Goal: Transaction & Acquisition: Book appointment/travel/reservation

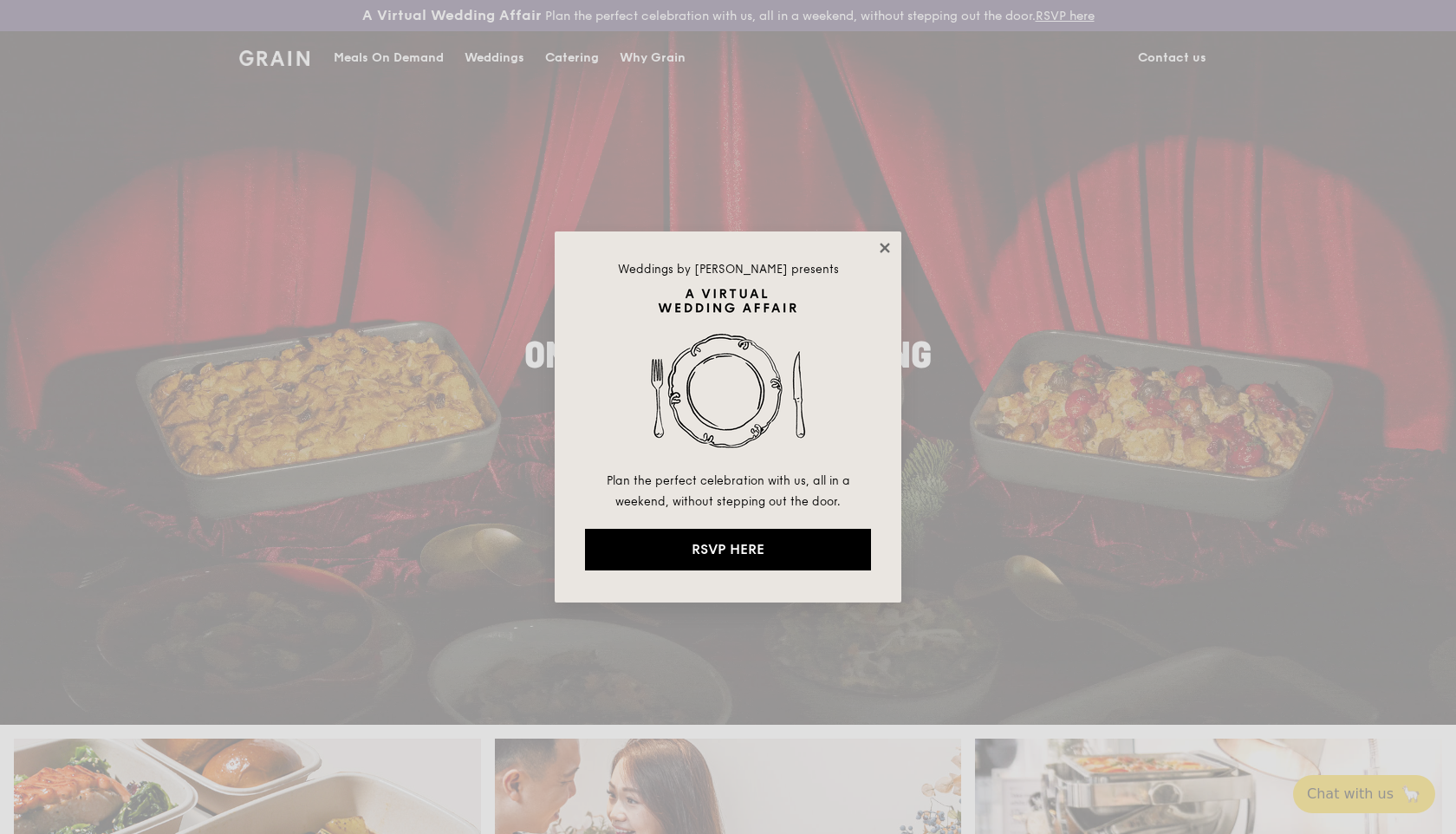
click at [882, 247] on icon at bounding box center [885, 248] width 16 height 16
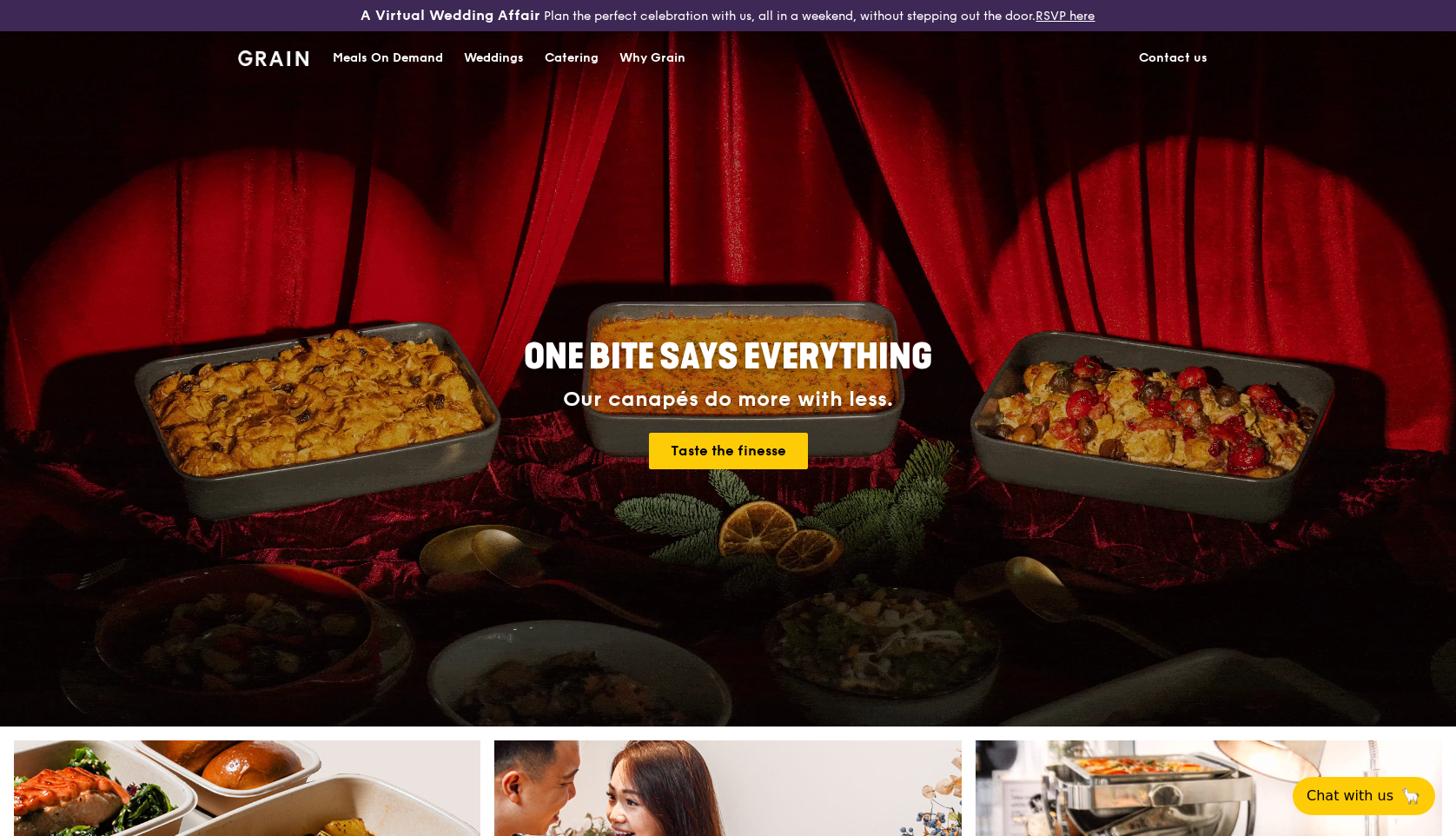
click at [417, 65] on div "Meals On Demand" at bounding box center [387, 58] width 110 height 52
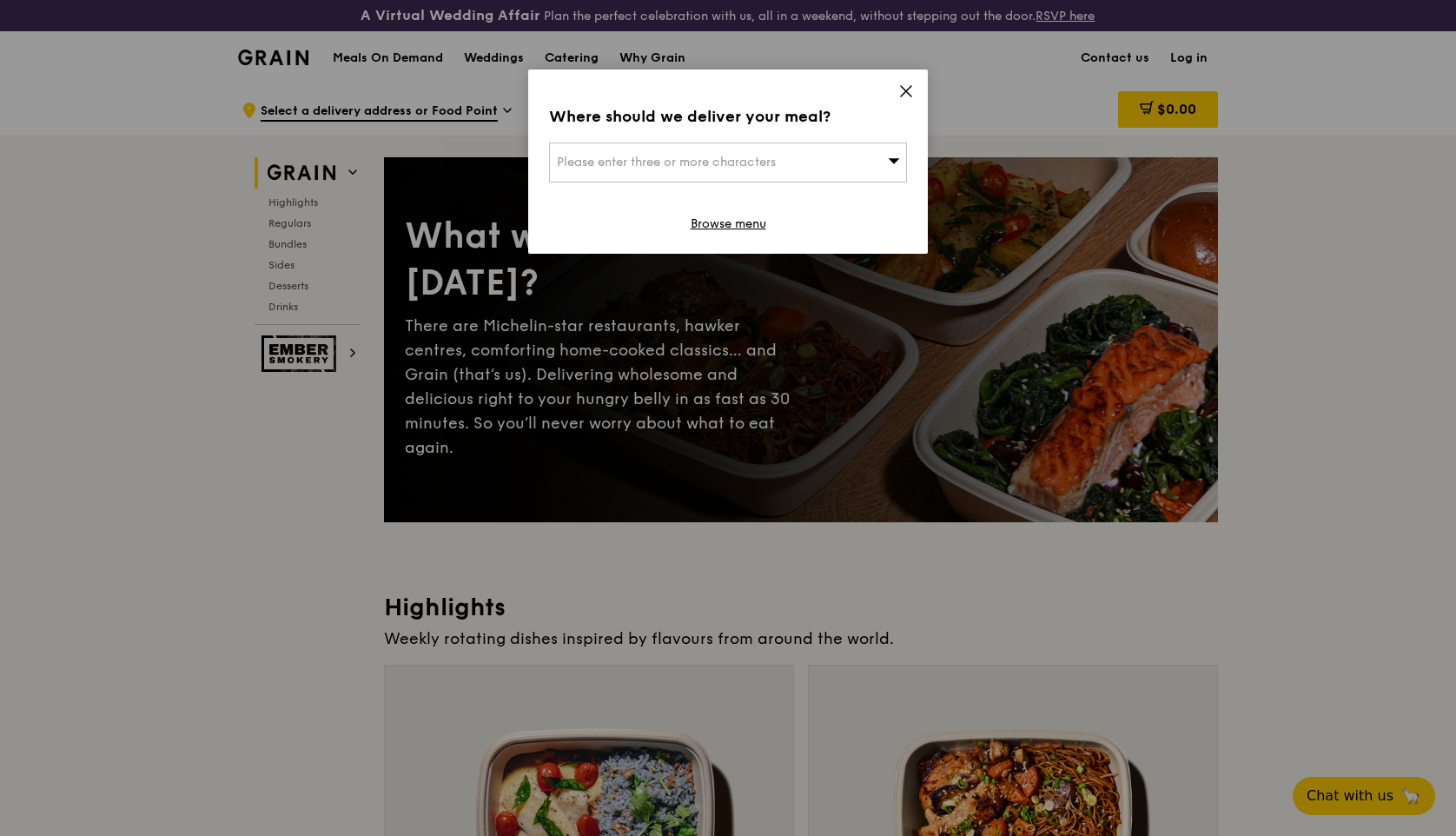
click at [912, 92] on icon at bounding box center [905, 91] width 16 height 16
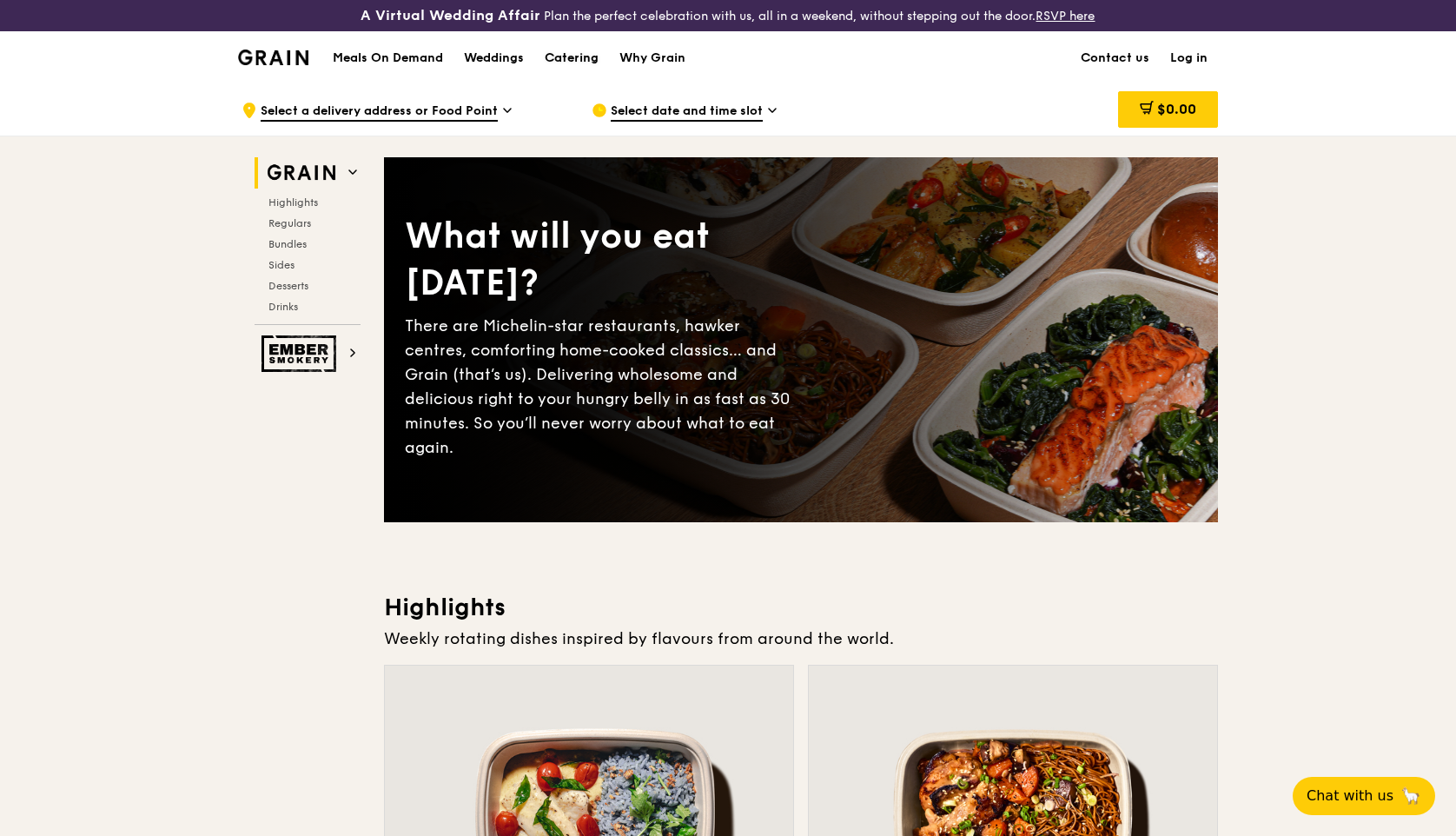
click at [575, 48] on div "Catering" at bounding box center [572, 58] width 54 height 52
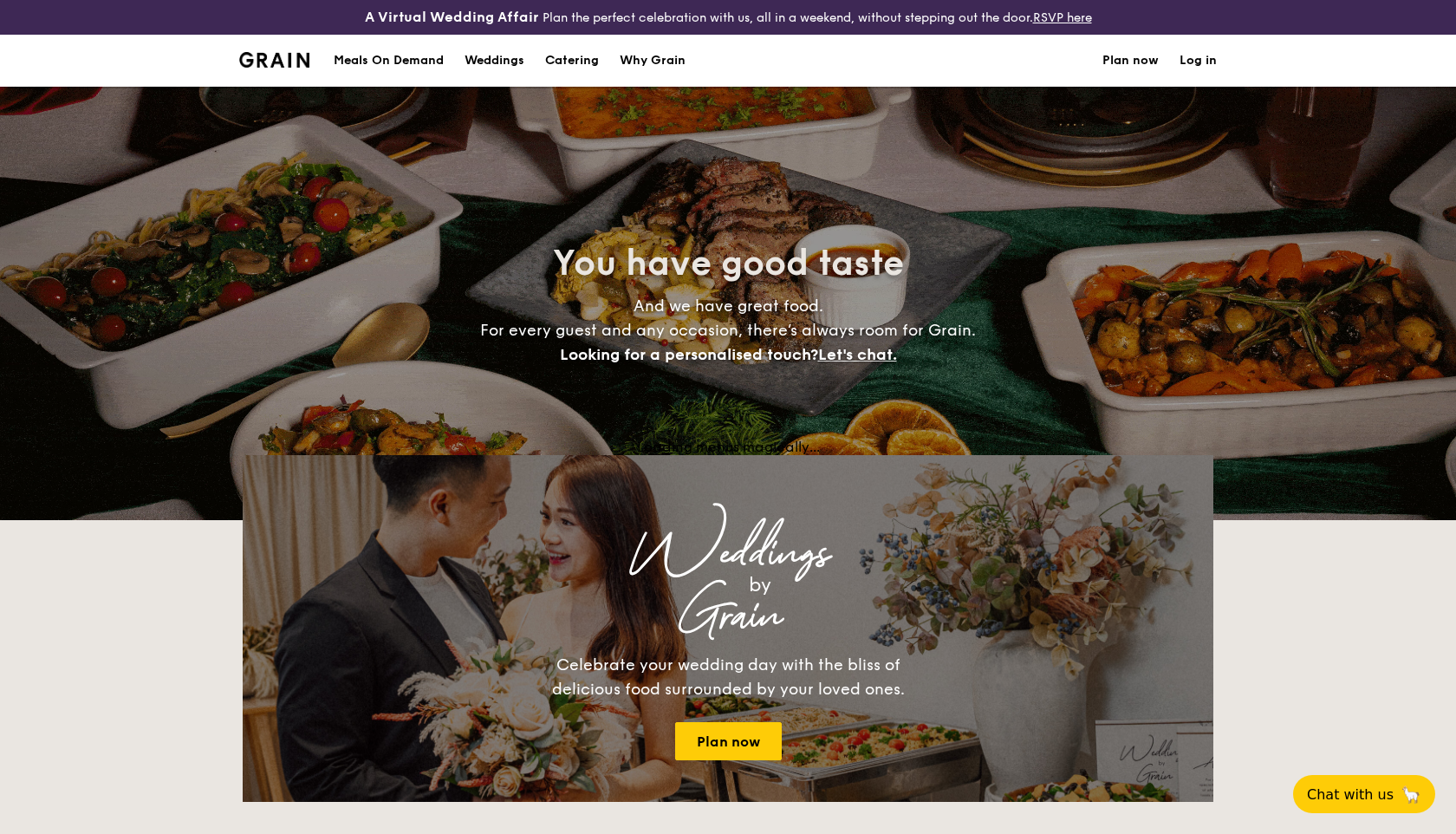
select select
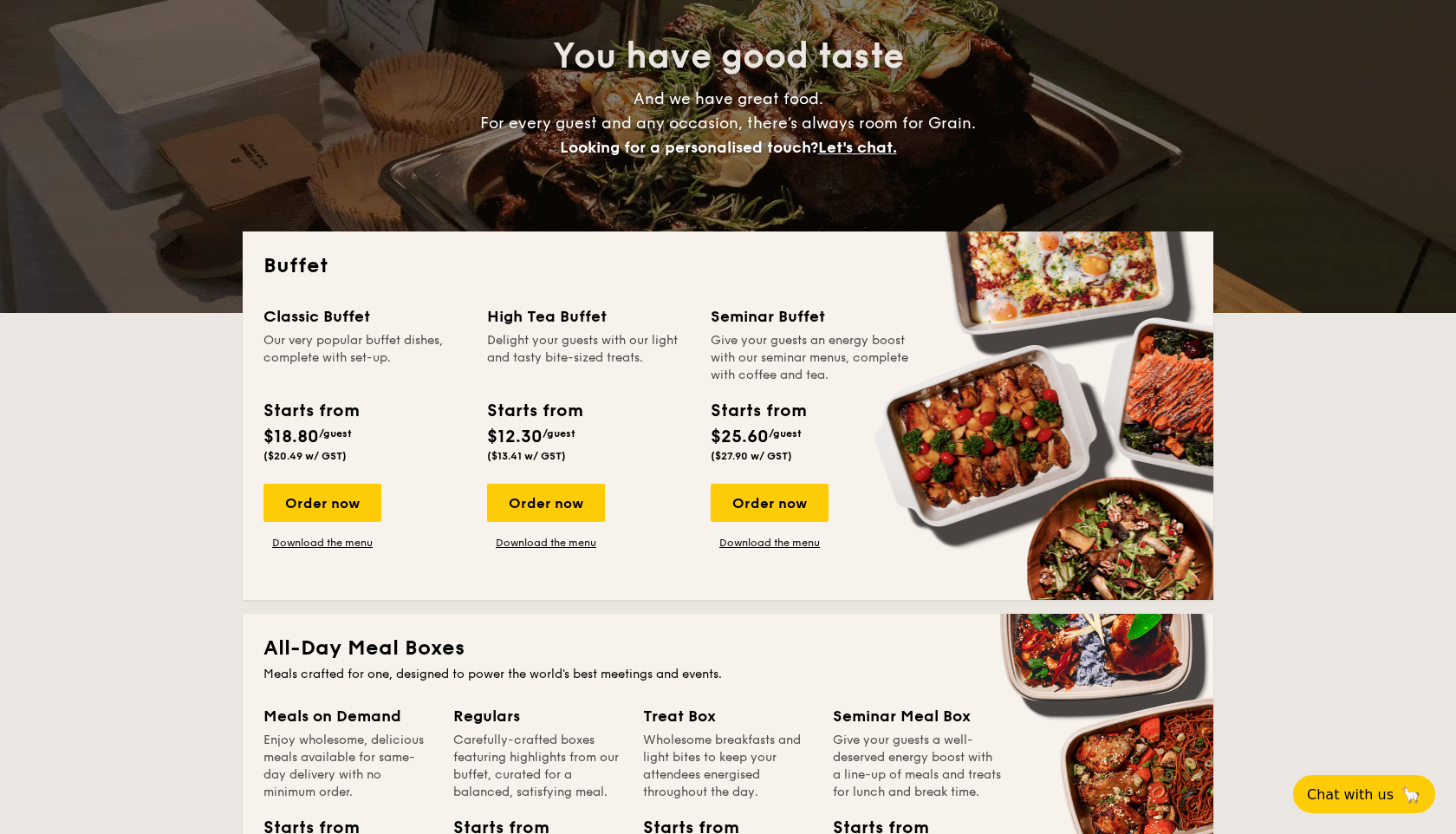
scroll to position [220, 0]
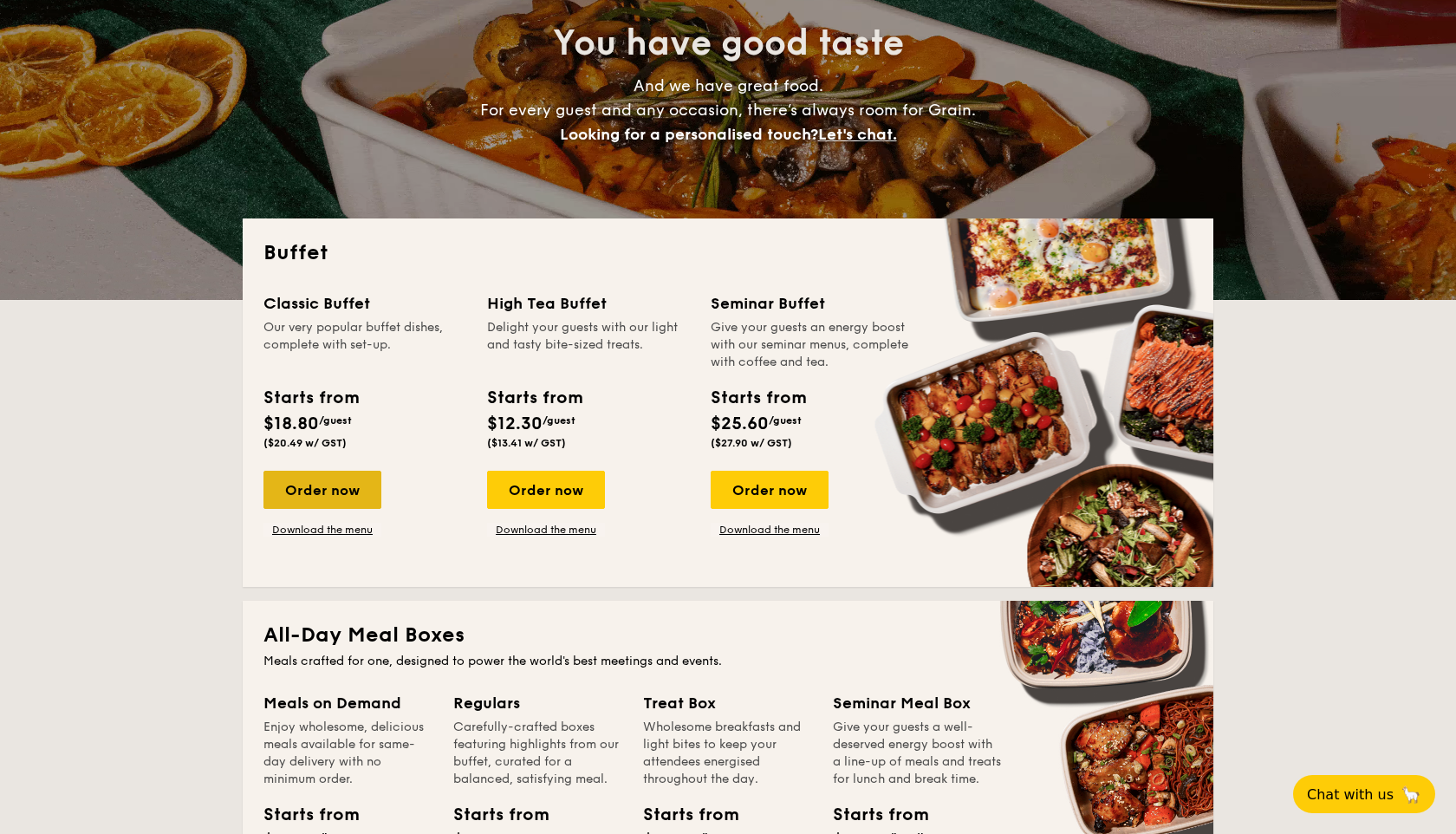
click at [312, 471] on div "Order now" at bounding box center [323, 489] width 118 height 38
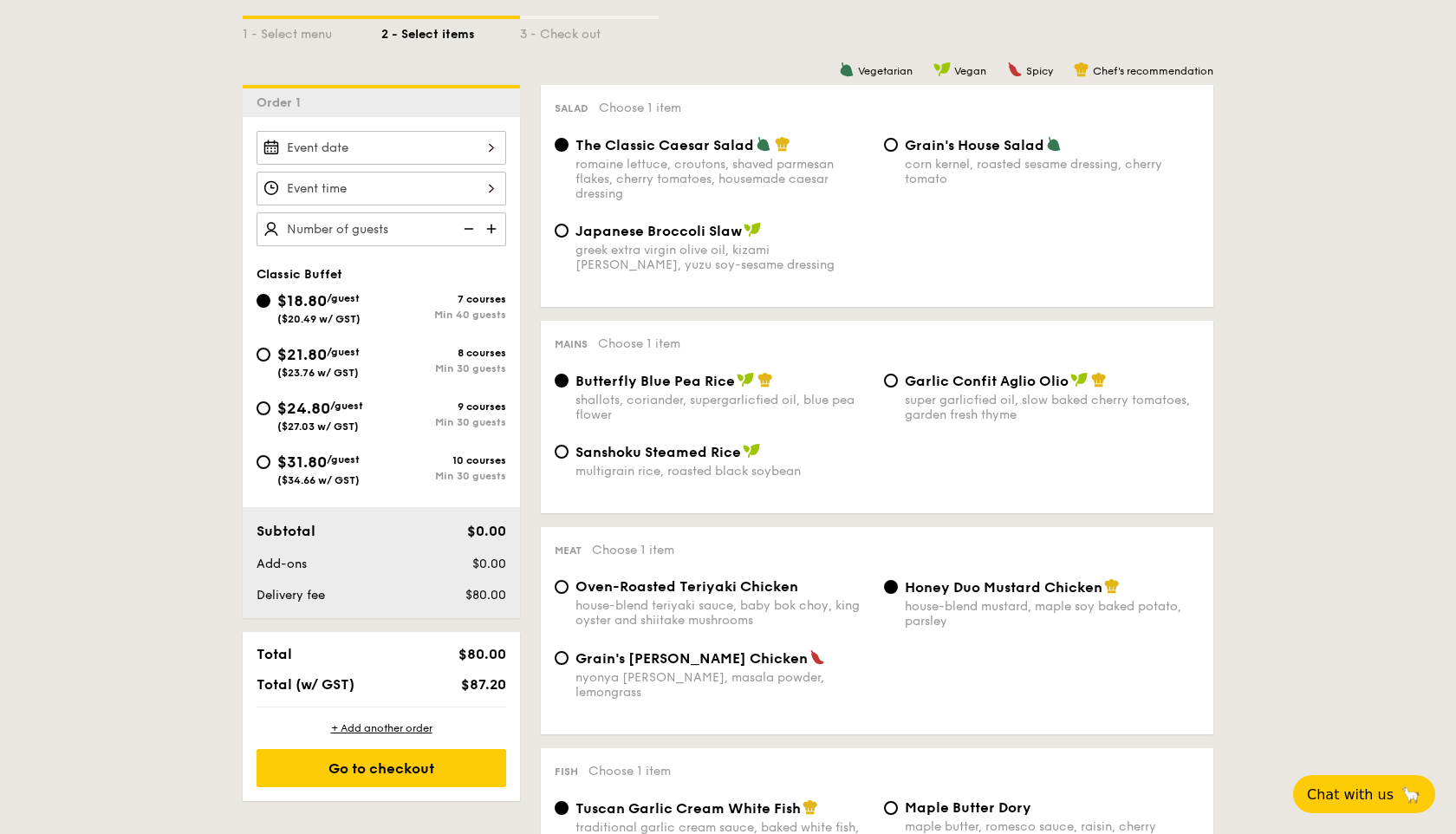
scroll to position [418, 0]
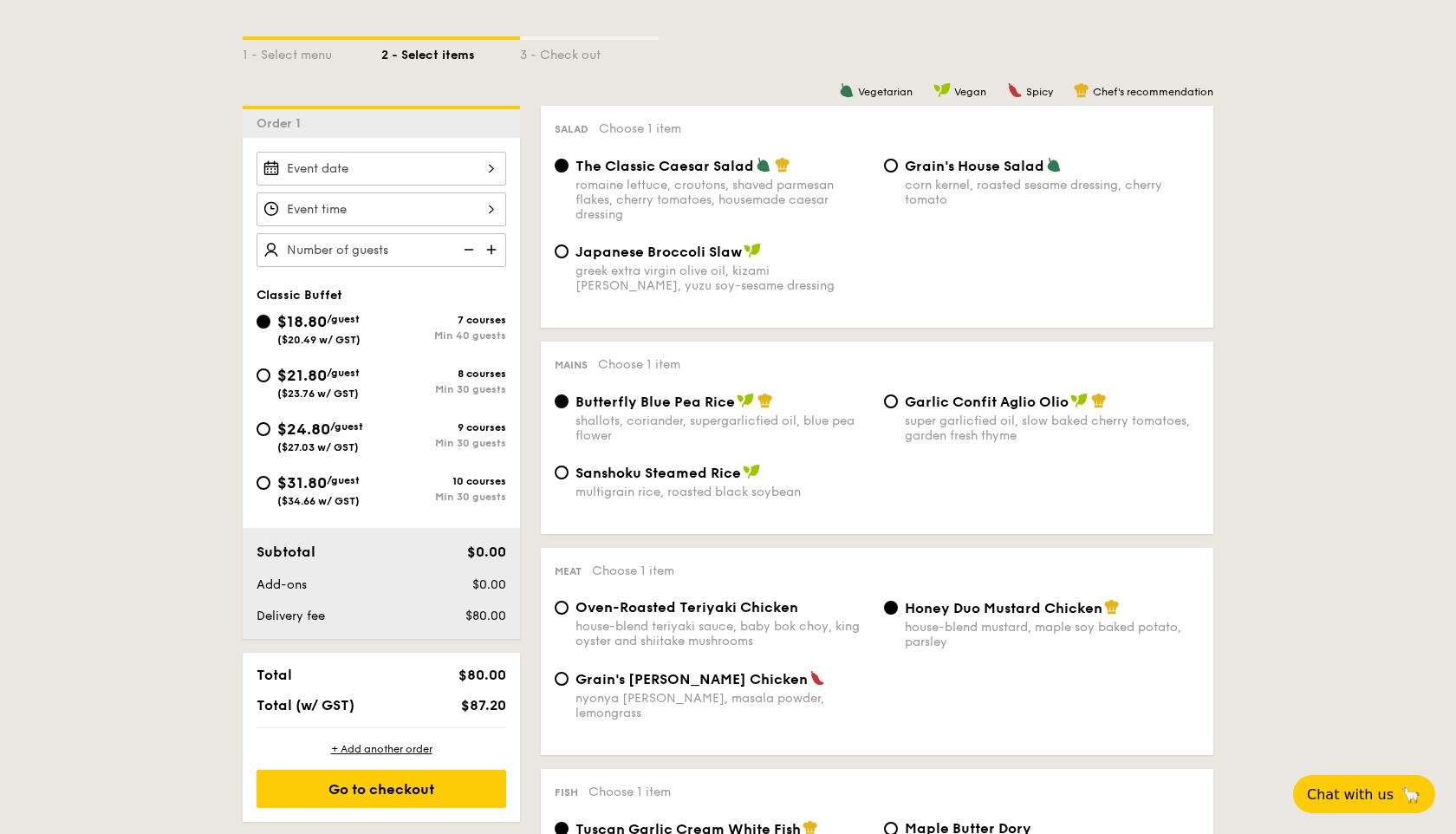
click at [366, 171] on div at bounding box center [382, 168] width 250 height 34
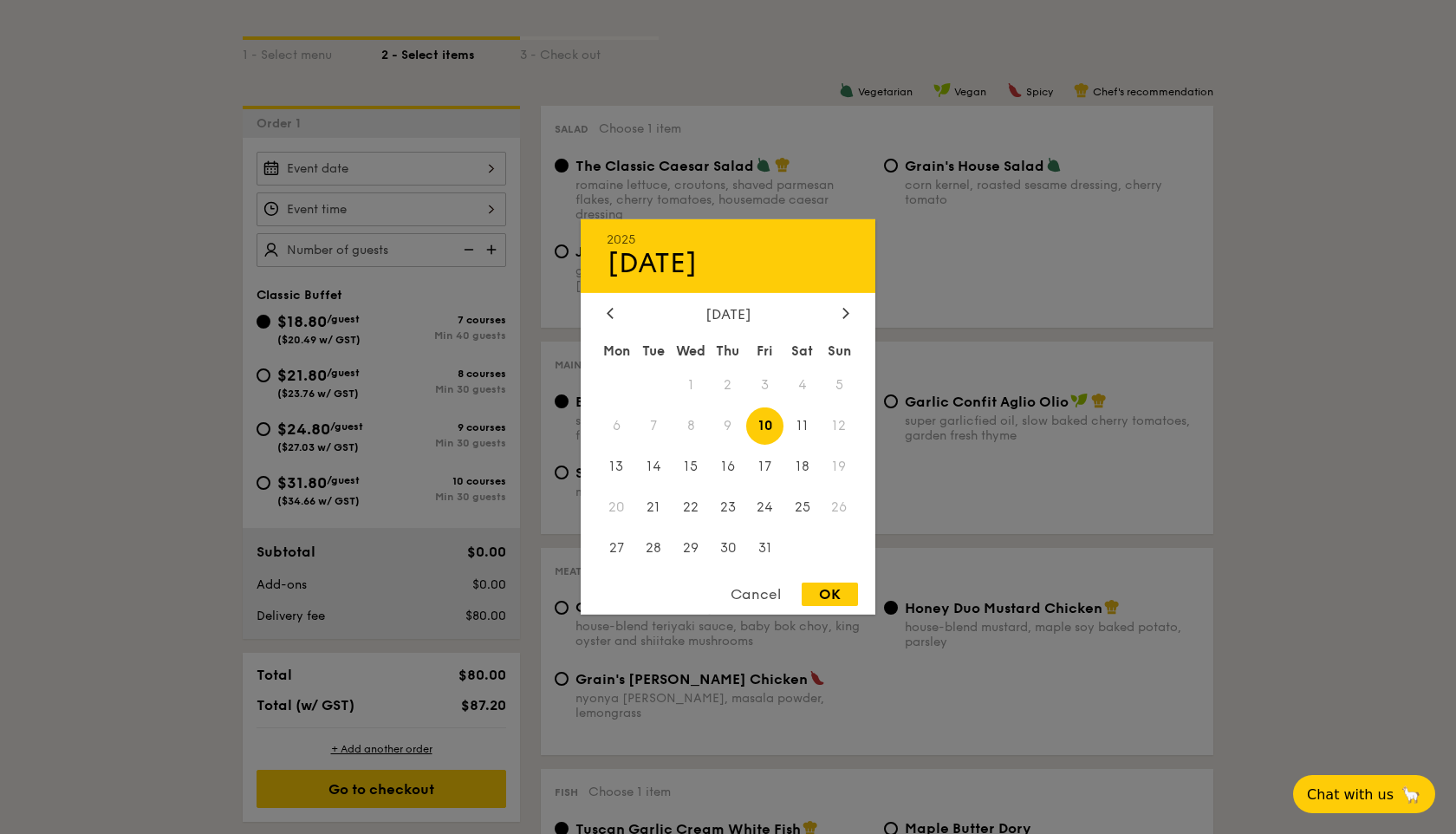
click at [838, 309] on div "[DATE]" at bounding box center [728, 314] width 243 height 17
click at [847, 311] on icon at bounding box center [846, 313] width 6 height 10
click at [808, 423] on span "13" at bounding box center [802, 426] width 37 height 37
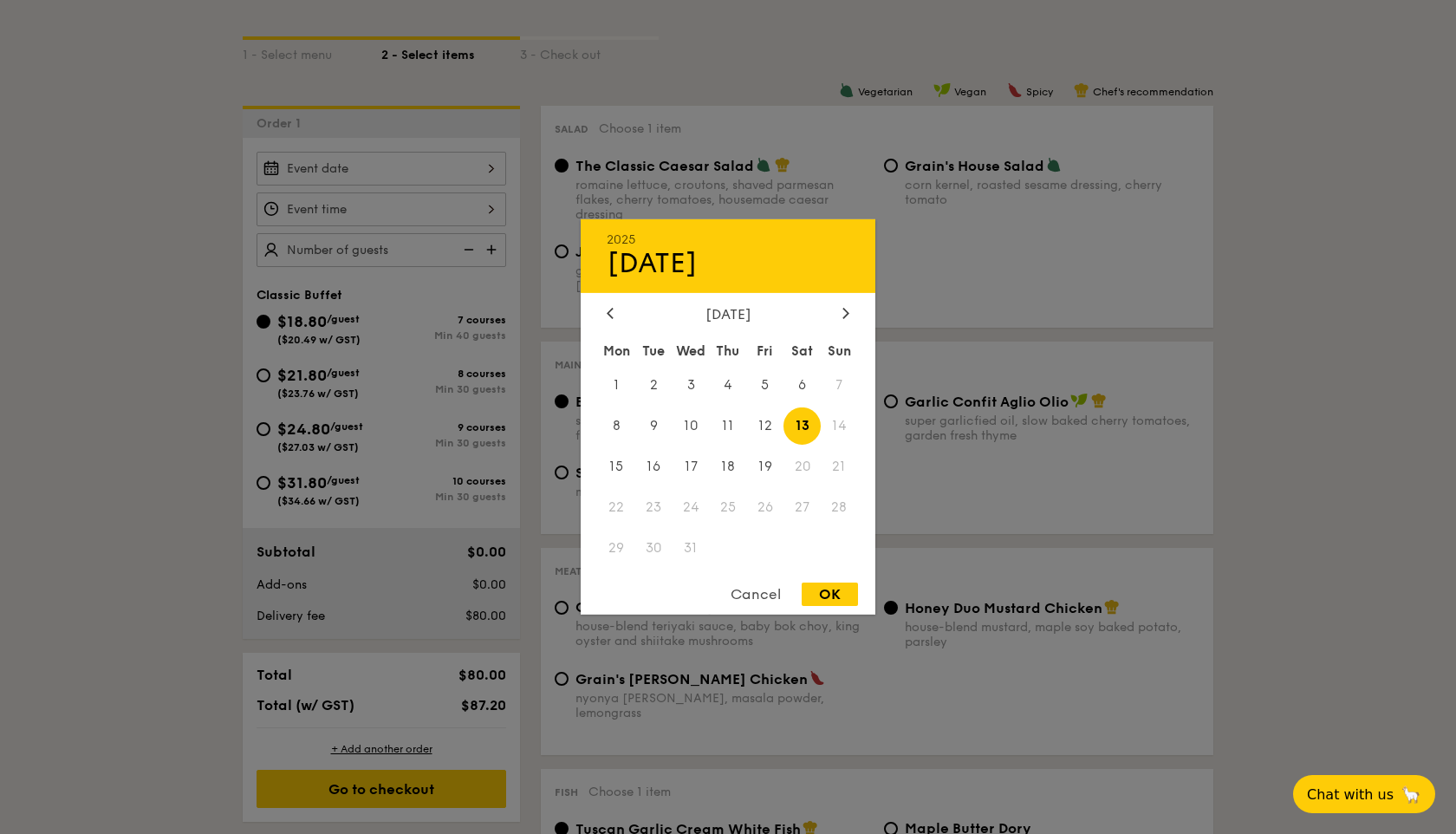
click at [815, 590] on div "OK" at bounding box center [829, 594] width 56 height 23
type input "[DATE]"
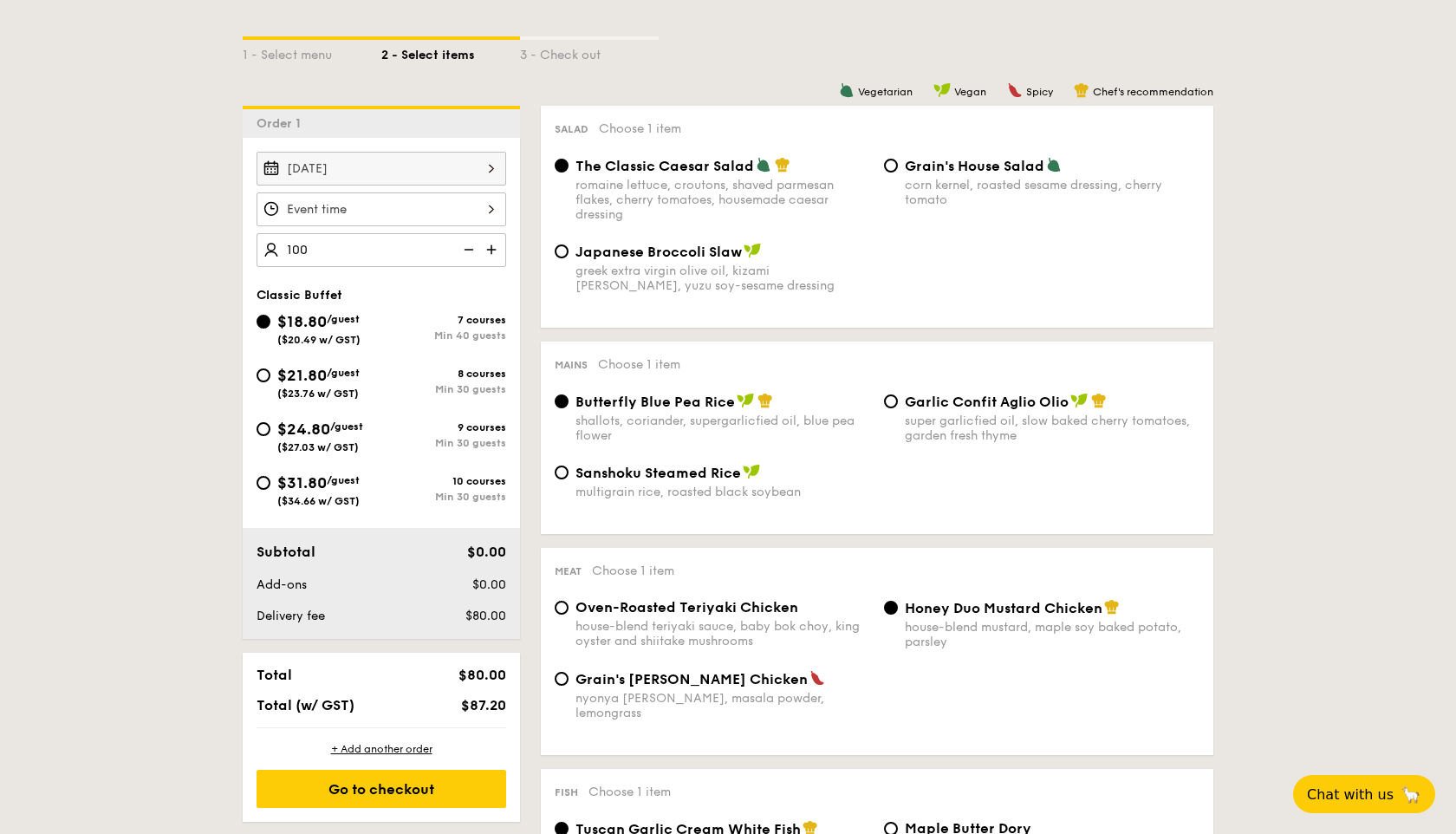
type input "100 guests"
click at [888, 408] on input "Garlic Confit Aglio Olio super garlicfied oil, slow baked cherry tomatoes, gard…" at bounding box center [890, 401] width 14 height 14
radio input "true"
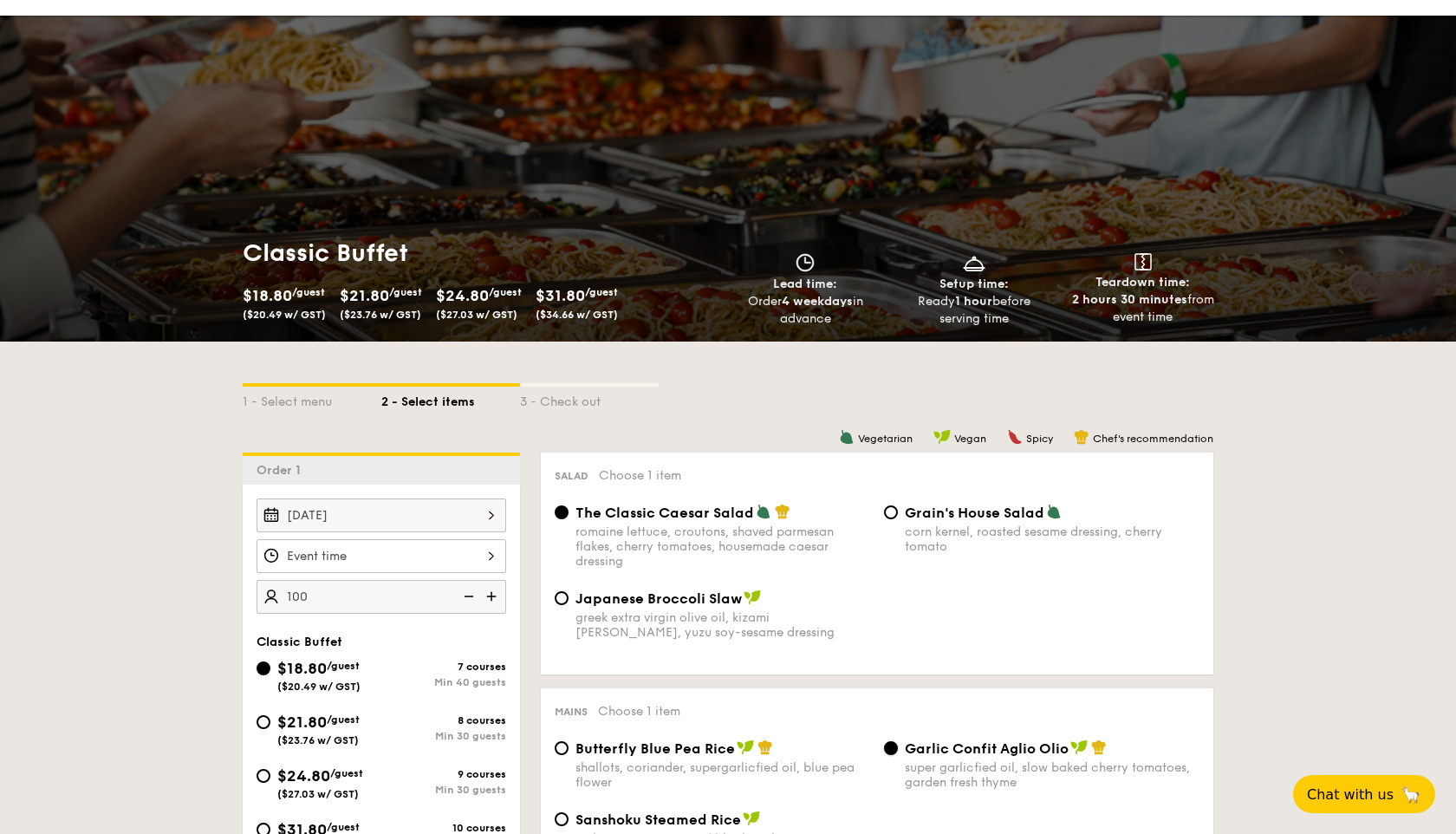
scroll to position [27, 0]
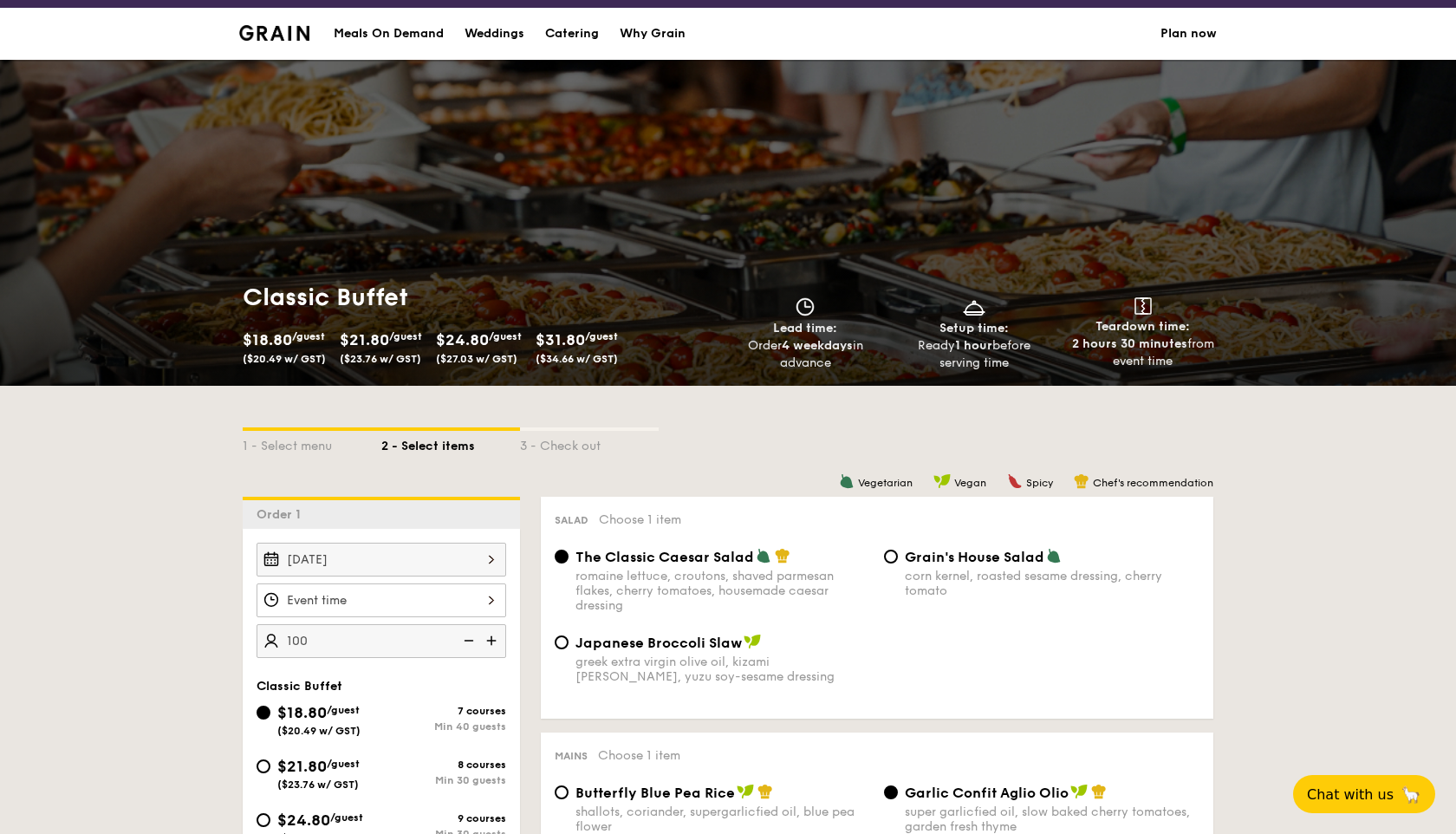
scroll to position [255, 0]
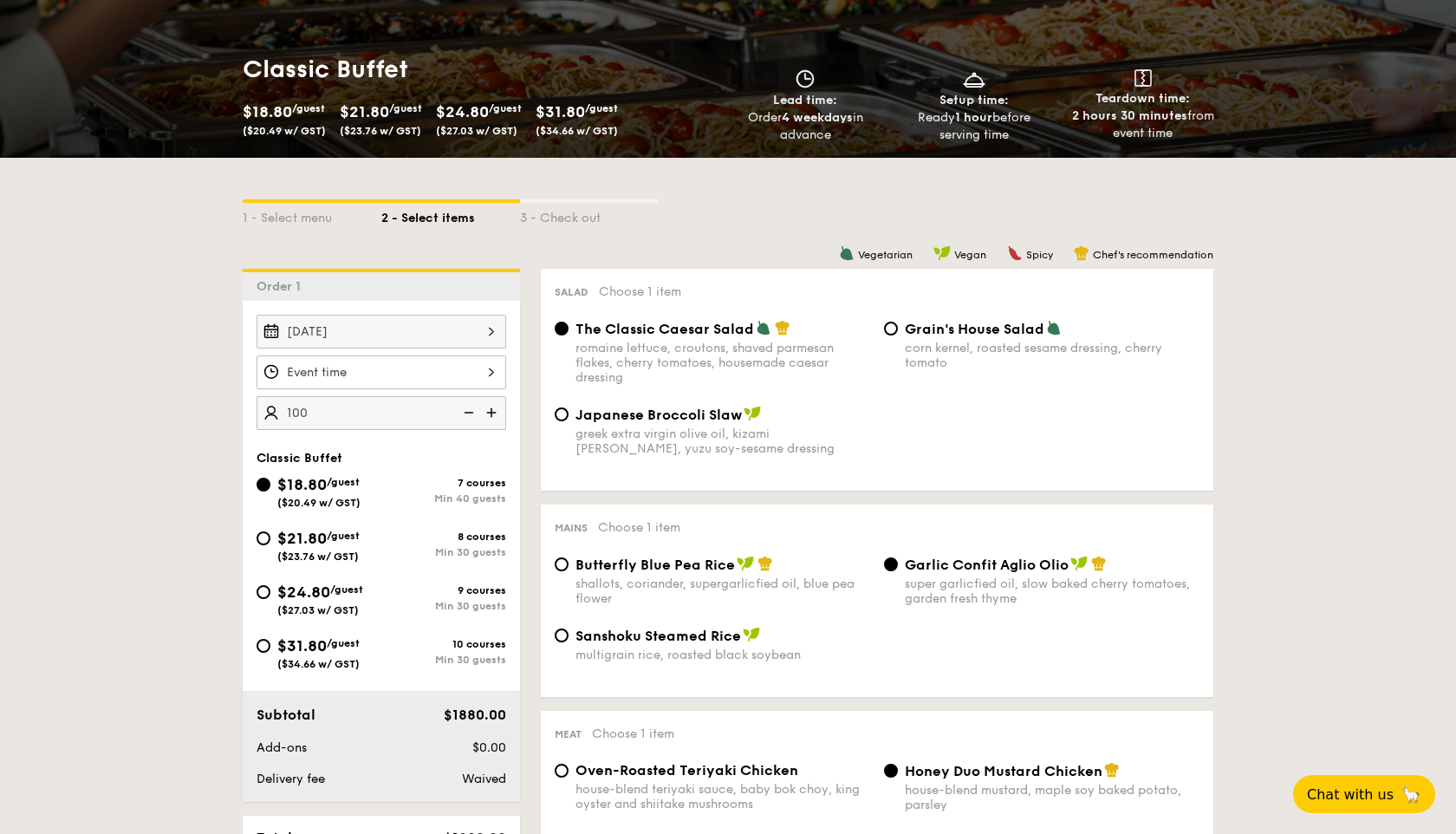
select select
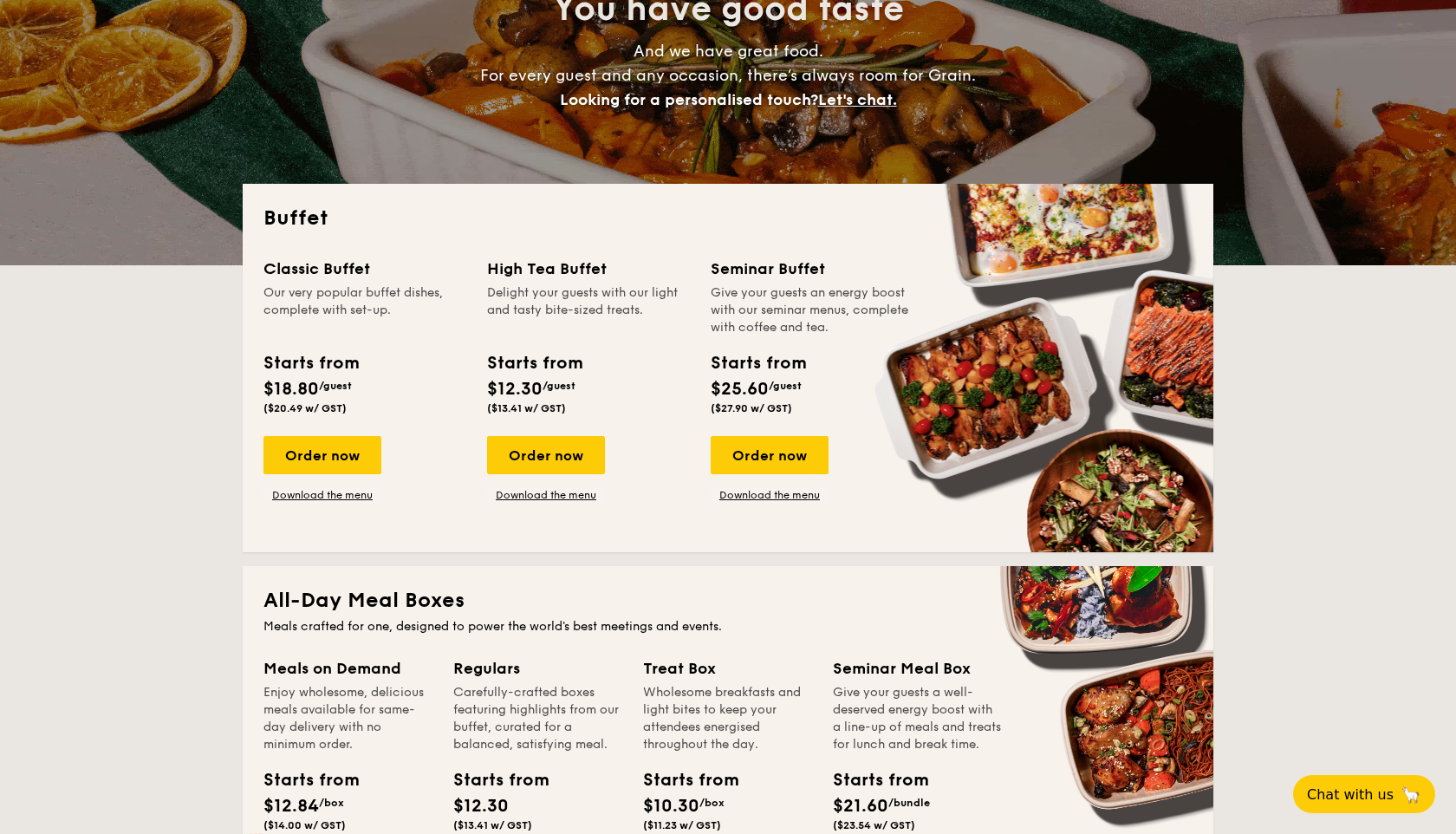
click at [329, 502] on div "Classic Buffet Our very popular buffet dishes, complete with set-up. Starts fro…" at bounding box center [728, 394] width 929 height 275
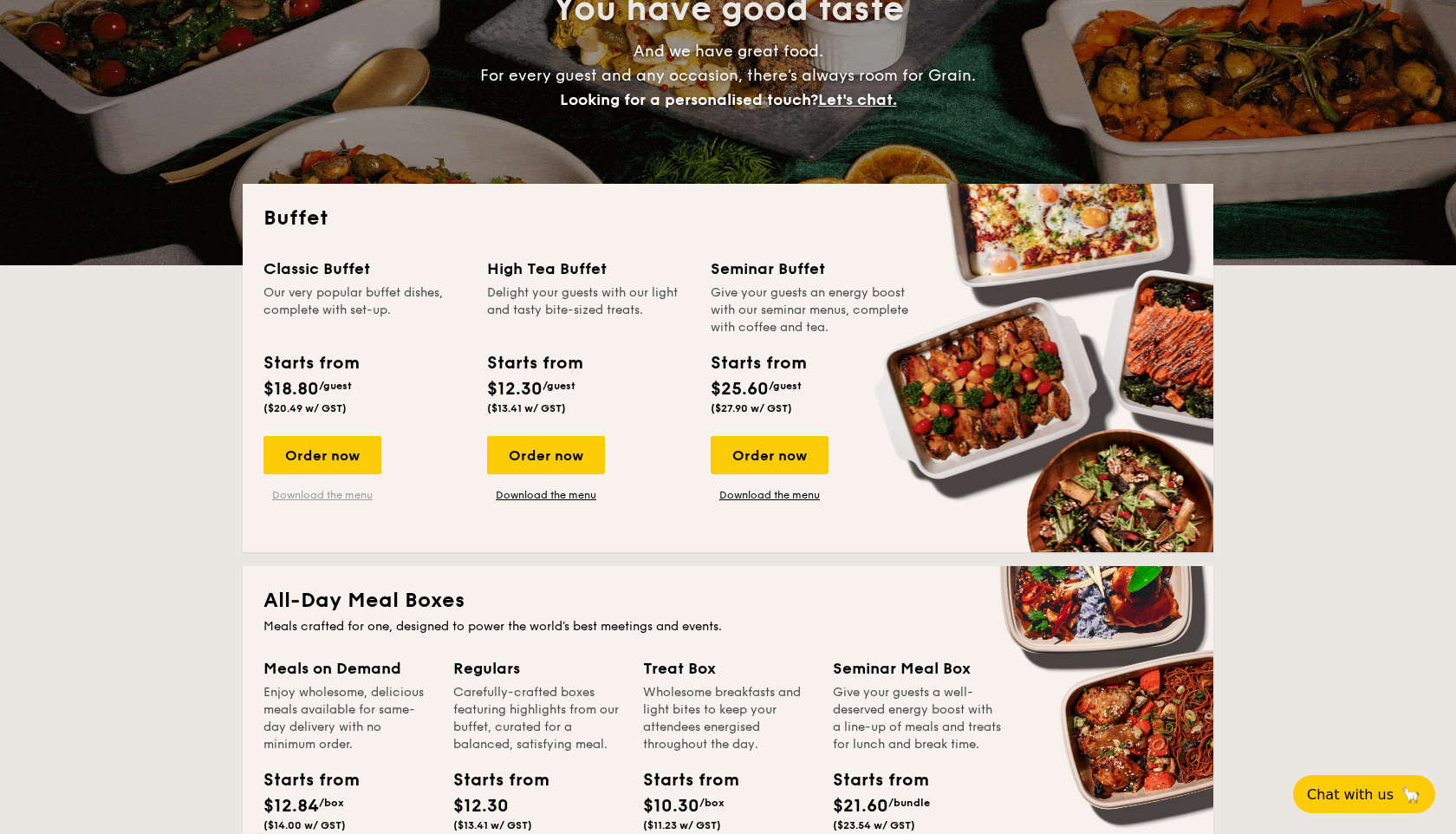
click at [337, 495] on link "Download the menu" at bounding box center [323, 495] width 118 height 14
